Goal: Task Accomplishment & Management: Manage account settings

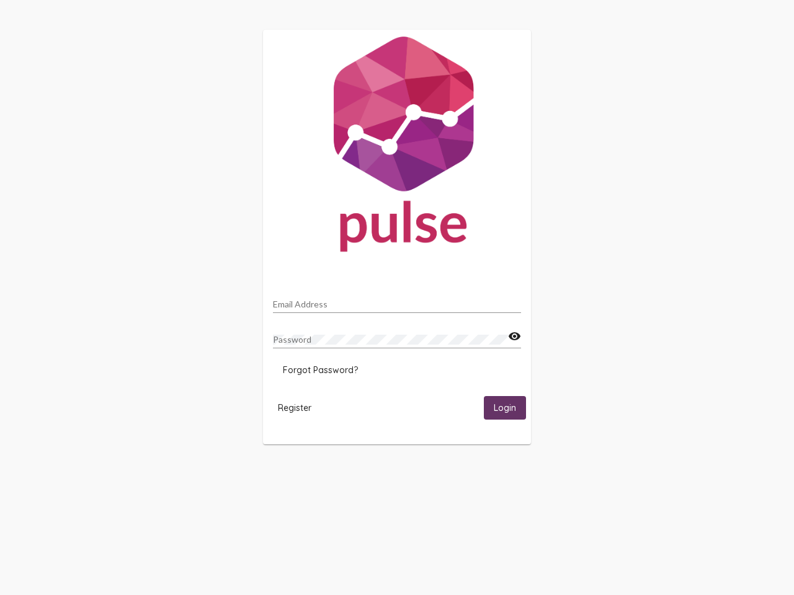
click at [397, 301] on input "Email Address" at bounding box center [397, 305] width 248 height 10
click at [514, 337] on mat-icon "visibility" at bounding box center [514, 336] width 13 height 15
click at [320, 370] on span "Forgot Password?" at bounding box center [320, 370] width 75 height 11
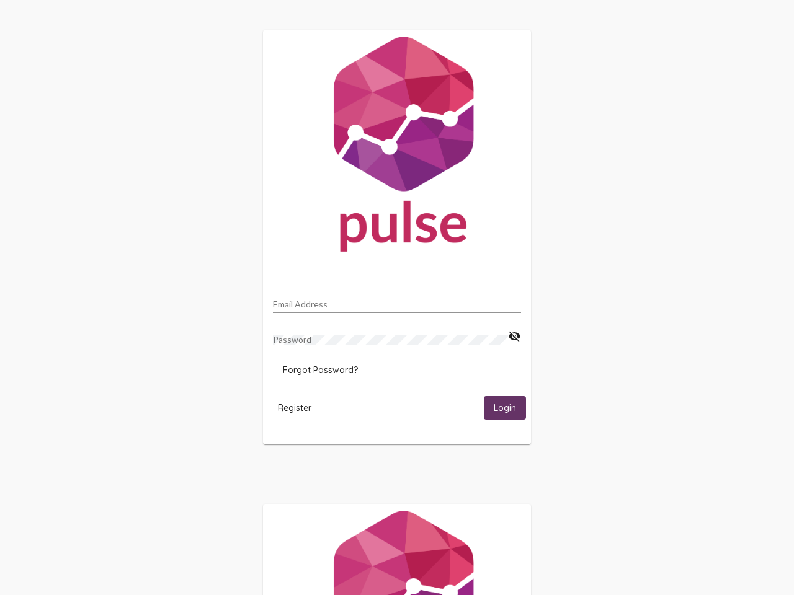
click at [295, 407] on span "Register" at bounding box center [294, 407] width 33 height 11
click at [505, 407] on span "Login" at bounding box center [505, 408] width 22 height 11
